Goal: Task Accomplishment & Management: Manage account settings

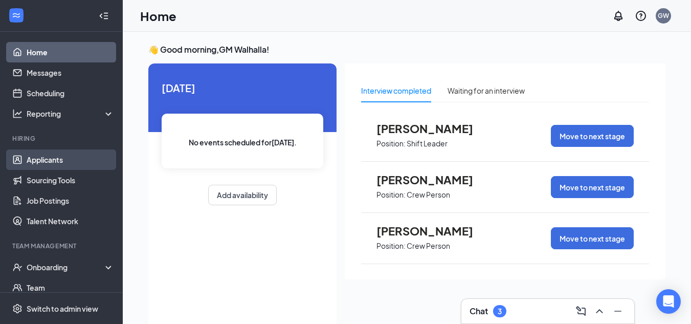
click at [52, 159] on link "Applicants" at bounding box center [70, 159] width 87 height 20
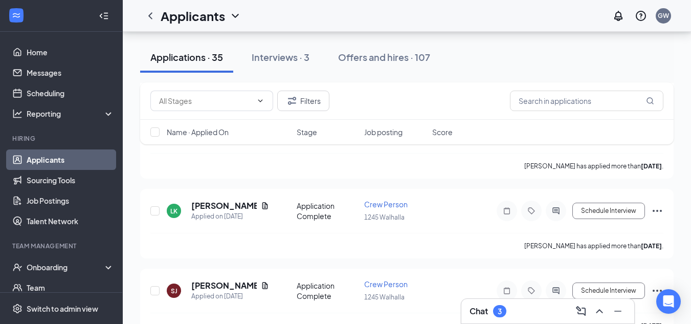
scroll to position [511, 0]
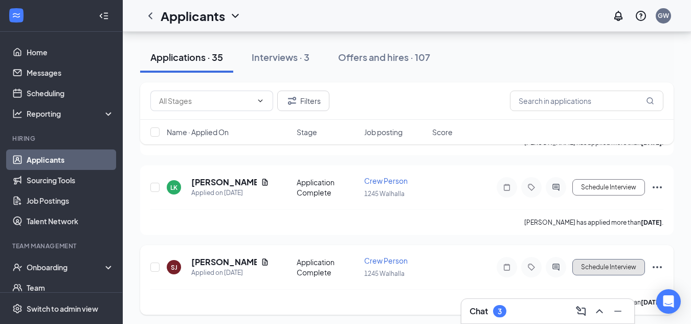
click at [619, 264] on button "Schedule Interview" at bounding box center [608, 267] width 73 height 16
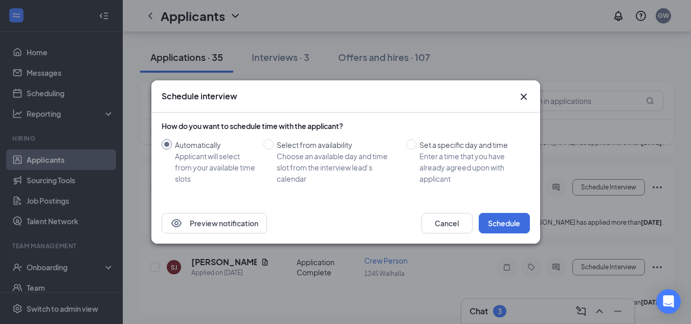
click at [275, 143] on span "Select from availability Choose an available day and time slot from the intervi…" at bounding box center [338, 161] width 128 height 45
click at [274, 143] on input "Select from availability Choose an available day and time slot from the intervi…" at bounding box center [268, 144] width 10 height 10
radio input "true"
radio input "false"
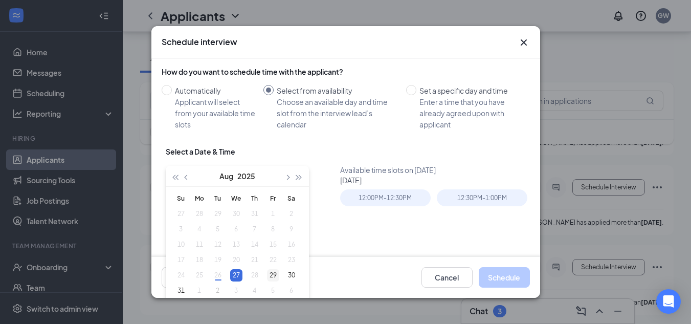
click at [273, 271] on div "29" at bounding box center [273, 275] width 12 height 12
type input "[DATE]"
click at [387, 199] on div "1:00PM - 1:30PM" at bounding box center [385, 197] width 91 height 17
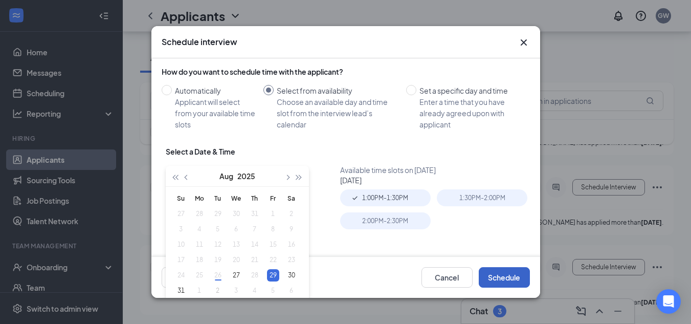
click at [494, 276] on button "Schedule" at bounding box center [504, 277] width 51 height 20
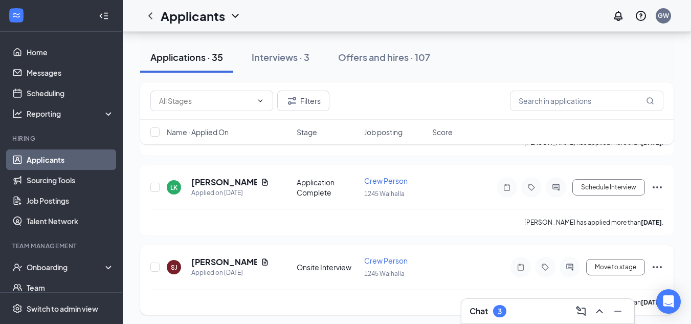
click at [656, 266] on icon "Ellipses" at bounding box center [657, 267] width 12 height 12
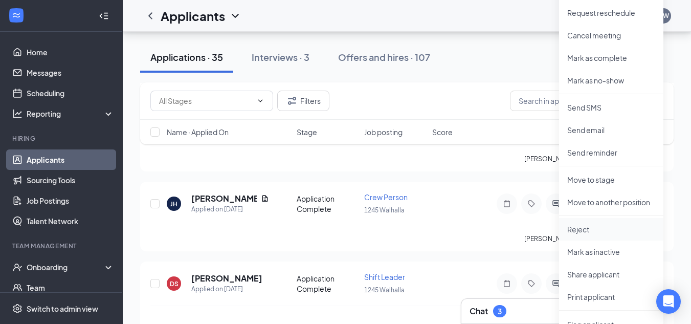
scroll to position [818, 0]
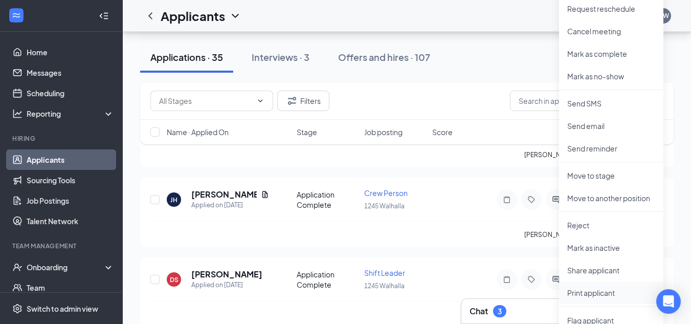
click at [603, 296] on p "Print applicant" at bounding box center [611, 292] width 88 height 10
